Goal: Task Accomplishment & Management: Manage account settings

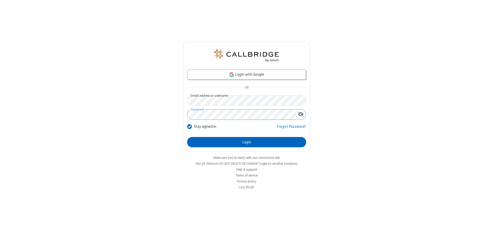
click at [246, 142] on button "Login" at bounding box center [246, 142] width 119 height 10
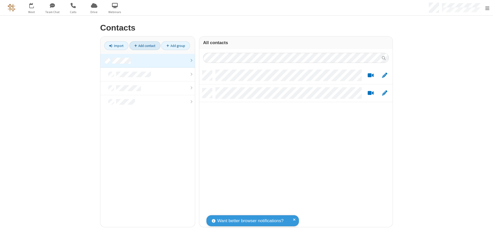
click at [146, 61] on link at bounding box center [147, 61] width 94 height 14
click at [143, 46] on link "Add contact" at bounding box center [144, 45] width 31 height 9
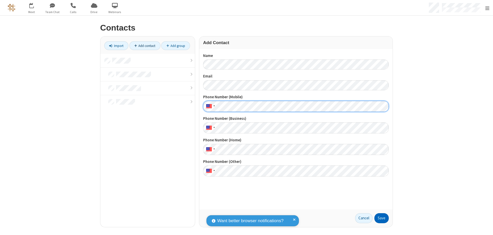
click at [379, 218] on button "Save" at bounding box center [381, 218] width 14 height 10
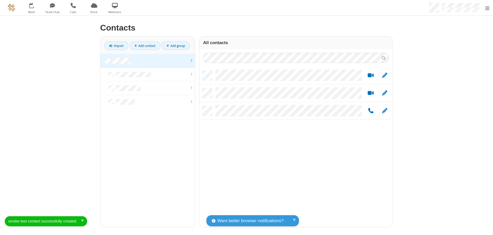
scroll to position [157, 189]
